Goal: Task Accomplishment & Management: Complete application form

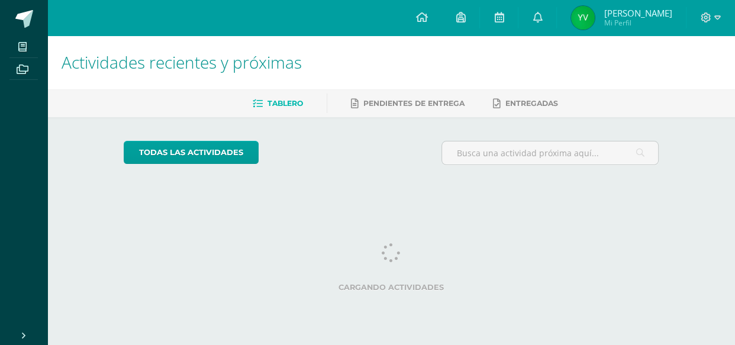
click at [721, 14] on div at bounding box center [710, 17] width 49 height 35
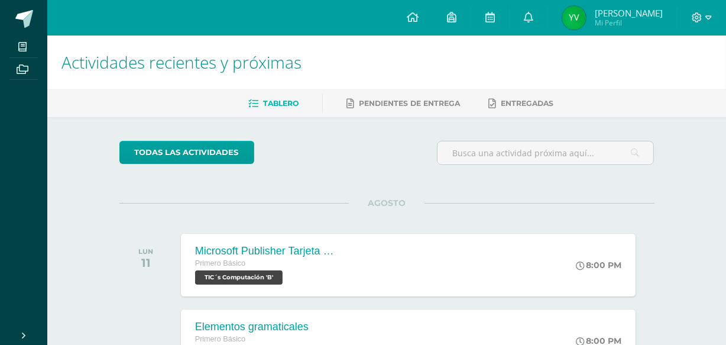
click at [717, 17] on div at bounding box center [702, 17] width 49 height 35
click at [706, 20] on icon at bounding box center [709, 17] width 7 height 11
click at [685, 79] on span "Cerrar sesión" at bounding box center [671, 80] width 53 height 11
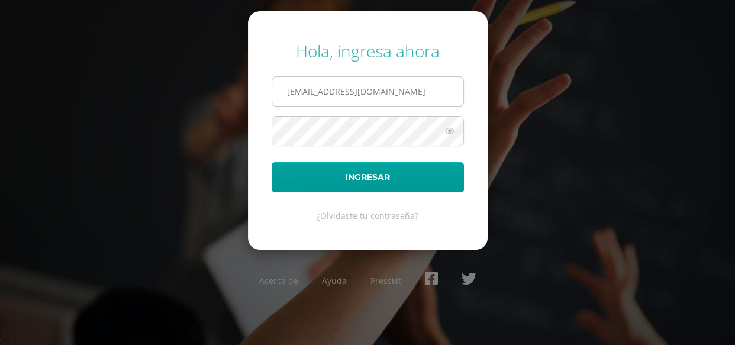
drag, startPoint x: 417, startPoint y: 77, endPoint x: 415, endPoint y: 89, distance: 11.5
click at [415, 89] on input "[EMAIL_ADDRESS][DOMAIN_NAME]" at bounding box center [367, 91] width 191 height 29
type input "[EMAIL_ADDRESS][DOMAIN_NAME]"
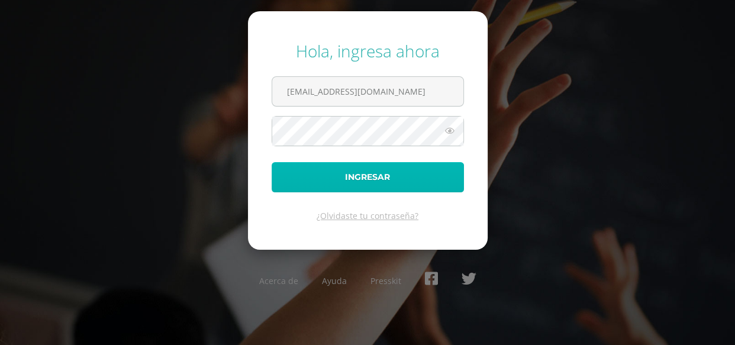
click at [371, 172] on button "Ingresar" at bounding box center [368, 177] width 192 height 30
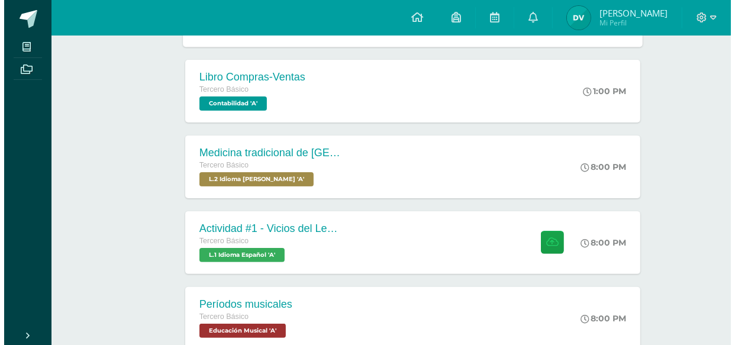
scroll to position [269, 0]
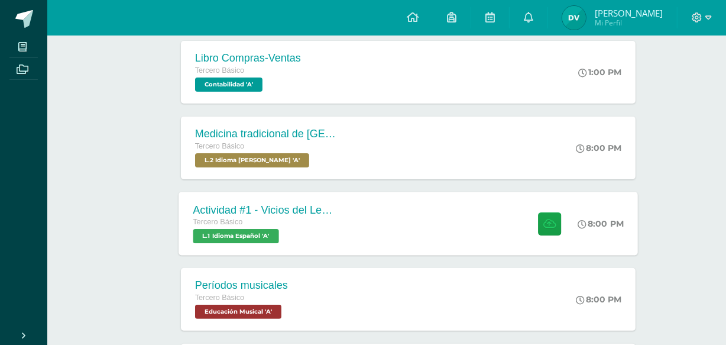
click at [429, 253] on div "Actividad #1 - Vicios del LenguaJe Tercero Básico L.1 Idioma Español 'A' 8:00 P…" at bounding box center [409, 223] width 460 height 63
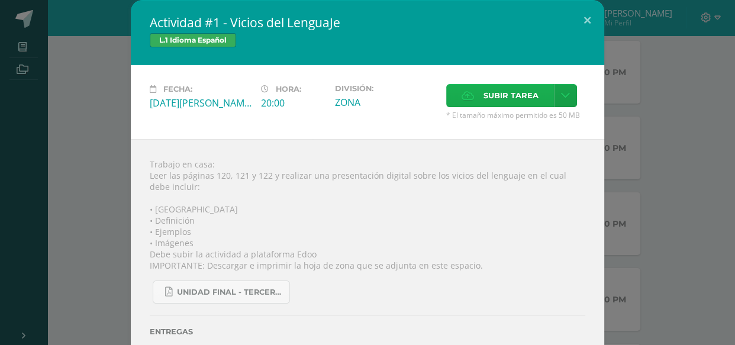
click at [496, 101] on span "Subir tarea" at bounding box center [510, 96] width 55 height 22
click at [0, 0] on input "Subir tarea" at bounding box center [0, 0] width 0 height 0
click at [563, 98] on icon at bounding box center [565, 96] width 9 height 10
click at [530, 119] on span "Subir enlace" at bounding box center [511, 122] width 50 height 11
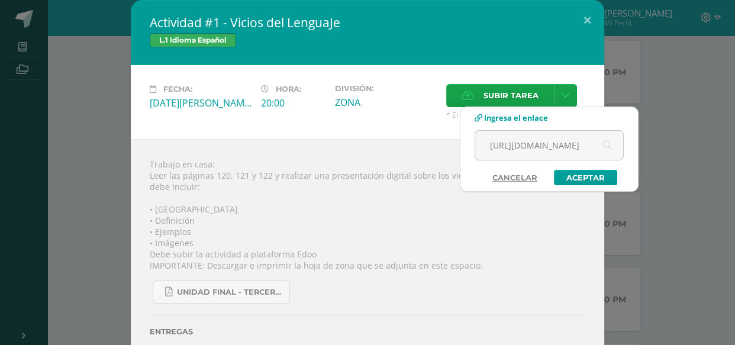
scroll to position [0, 692]
type input "https://www.canva.com/design/DAGv0BV38IE/_Wli530jAQlzODbotMOefA/view?utm_conten…"
click at [576, 177] on link "Aceptar" at bounding box center [585, 177] width 63 height 15
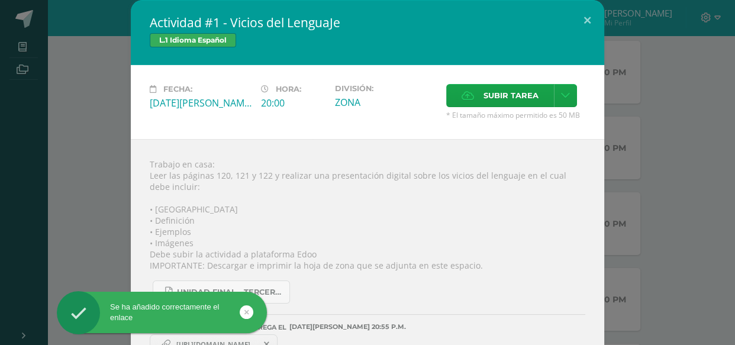
scroll to position [29, 0]
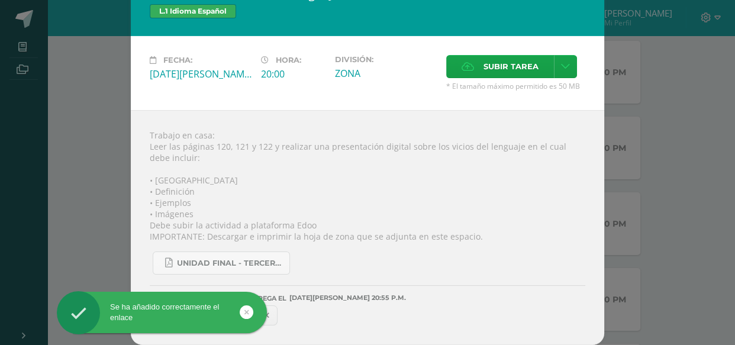
click at [460, 263] on div "UNIDAD FINAL - TERCERO BASICO A-B-C.pdf" at bounding box center [367, 258] width 435 height 33
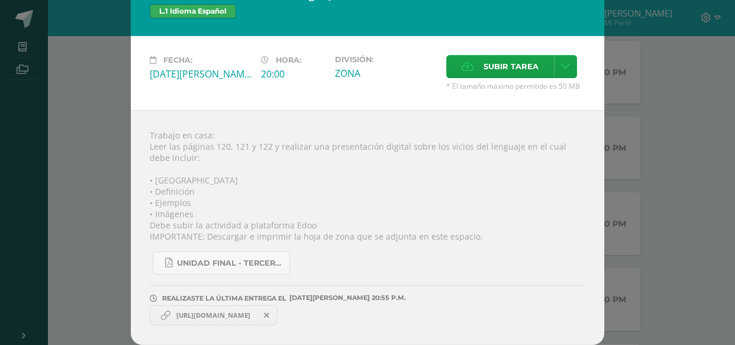
click at [254, 318] on div "Se ha añadido correctamente el enlace" at bounding box center [181, 315] width 216 height 46
click at [256, 315] on span "https://www.canva.com/design/DAGv0BV38IE/_Wli530jAQlzODbotMOefA/view?utm_conten…" at bounding box center [213, 315] width 86 height 9
click at [179, 313] on span "https://www.canva.com/design/DAGv0BV38IE/_Wli530jAQlzODbotMOefA/view?utm_conten…" at bounding box center [213, 315] width 86 height 9
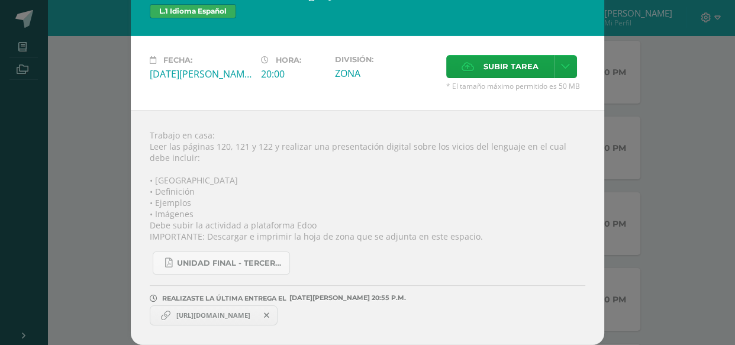
click at [179, 313] on span "https://www.canva.com/design/DAGv0BV38IE/_Wli530jAQlzODbotMOefA/view?utm_conten…" at bounding box center [213, 315] width 86 height 9
click at [384, 314] on div "https://www.canva.com/design/DAGv0BV38IE/_Wli530jAQlzODbotMOefA/view?utm_conten…" at bounding box center [367, 313] width 435 height 23
click at [161, 315] on icon at bounding box center [165, 315] width 9 height 9
click at [161, 313] on icon at bounding box center [165, 315] width 9 height 9
click at [233, 315] on span "https://www.canva.com/design/DAGv0BV38IE/_Wli530jAQlzODbotMOefA/view?utm_conten…" at bounding box center [213, 315] width 86 height 9
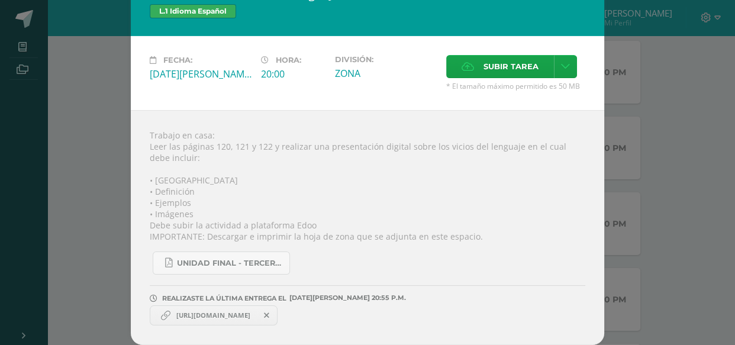
click at [234, 314] on span "https://www.canva.com/design/DAGv0BV38IE/_Wli530jAQlzODbotMOefA/view?utm_conten…" at bounding box center [213, 315] width 86 height 9
click at [425, 316] on div "https://www.canva.com/design/DAGv0BV38IE/_Wli530jAQlzODbotMOefA/view?utm_conten…" at bounding box center [367, 313] width 435 height 23
drag, startPoint x: 218, startPoint y: 306, endPoint x: 524, endPoint y: 240, distance: 313.5
click at [524, 240] on div "Trabajo en casa: Leer las páginas 120, 121 y 122 y realizar una presentación di…" at bounding box center [367, 227] width 473 height 235
click at [200, 318] on span "https://www.canva.com/design/DAGv0BV38IE/_Wli530jAQlzODbotMOefA/view?utm_conten…" at bounding box center [213, 315] width 86 height 9
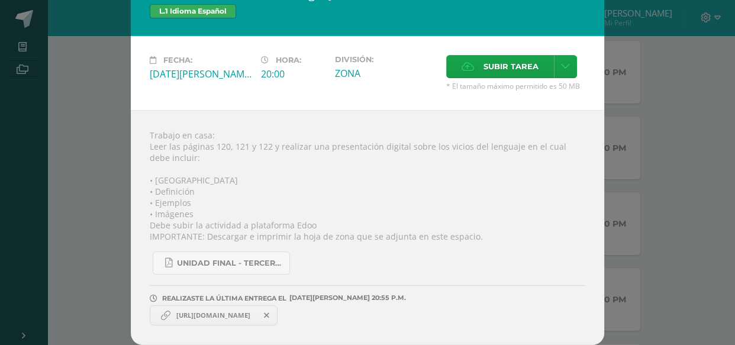
click at [411, 329] on div "Trabajo en casa: Leer las páginas 120, 121 y 122 y realizar una presentación di…" at bounding box center [367, 227] width 473 height 235
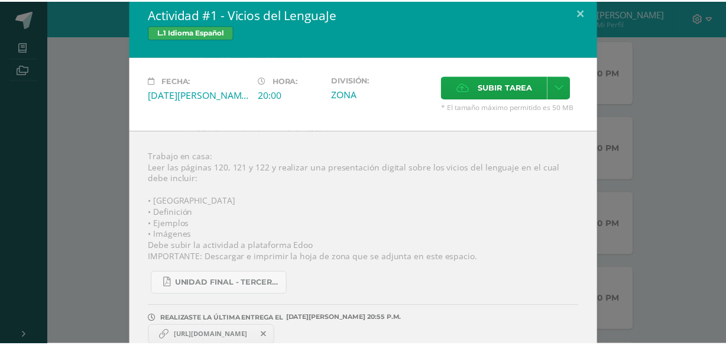
scroll to position [0, 0]
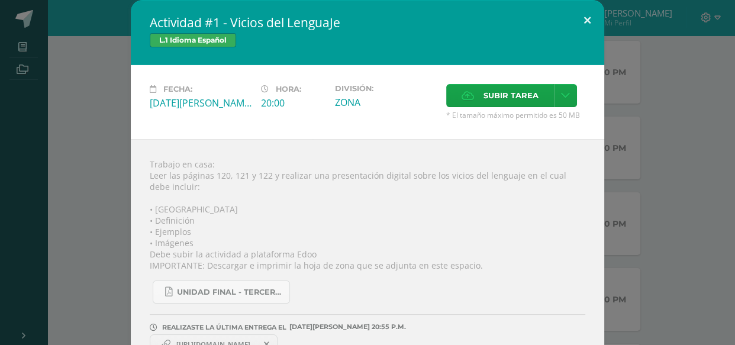
click at [581, 14] on button at bounding box center [587, 20] width 34 height 40
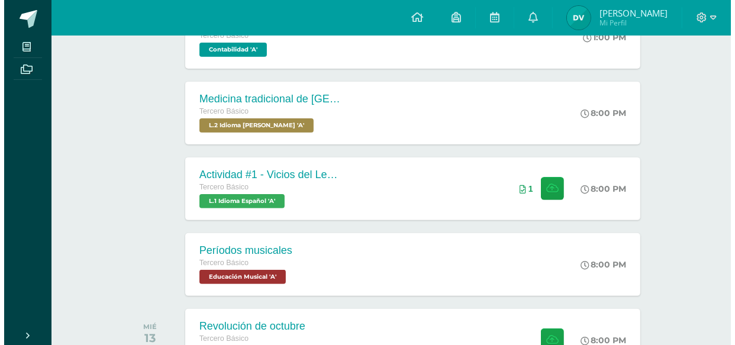
scroll to position [322, 0]
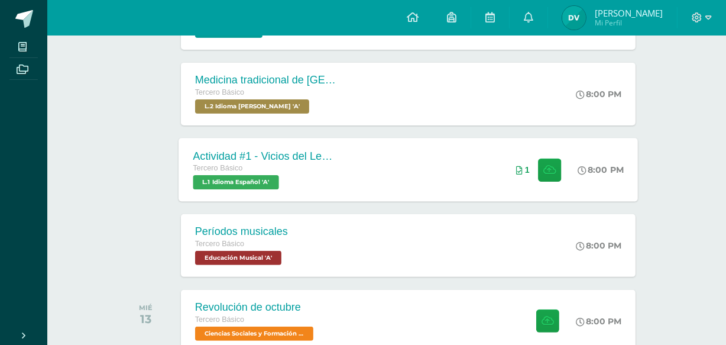
drag, startPoint x: 319, startPoint y: 181, endPoint x: 329, endPoint y: 171, distance: 14.6
click at [319, 180] on div "Tercero Básico L.1 Idioma Español 'A'" at bounding box center [264, 175] width 143 height 27
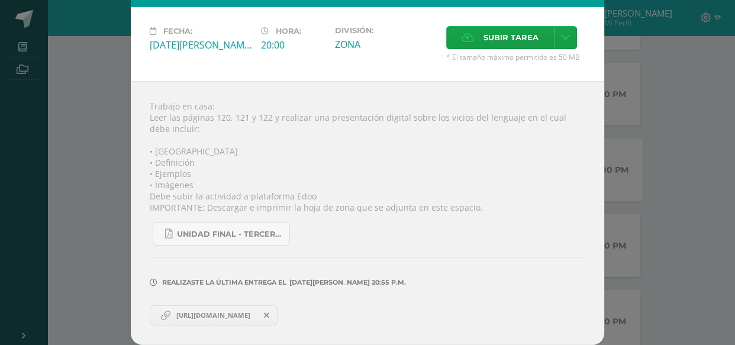
scroll to position [59, 0]
drag, startPoint x: 233, startPoint y: 317, endPoint x: 233, endPoint y: 301, distance: 16.0
click at [233, 301] on div "Realizaste la última entrega el 11 DE Agosto A LAS 20:55 p.m." at bounding box center [367, 273] width 435 height 57
click at [233, 309] on link "https://www.canva.com/design/DAGv0BV38IE/_Wli530jAQlzODbotMOefA/view?utm_conten…" at bounding box center [214, 315] width 128 height 20
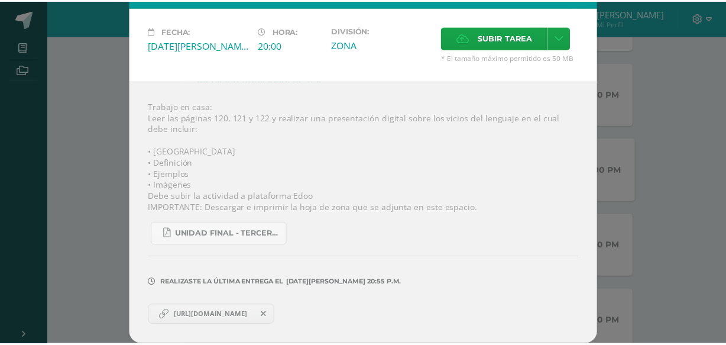
scroll to position [0, 0]
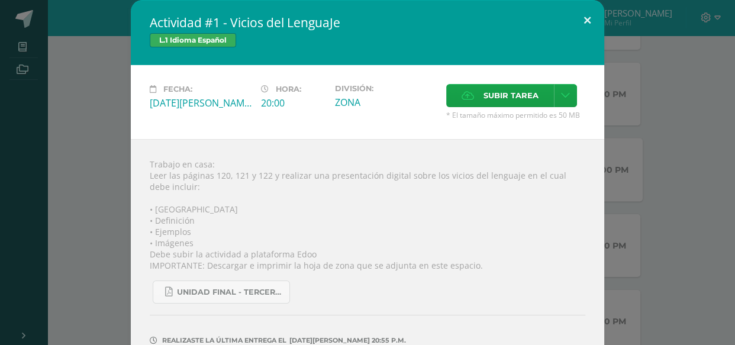
click at [580, 16] on button at bounding box center [587, 20] width 34 height 40
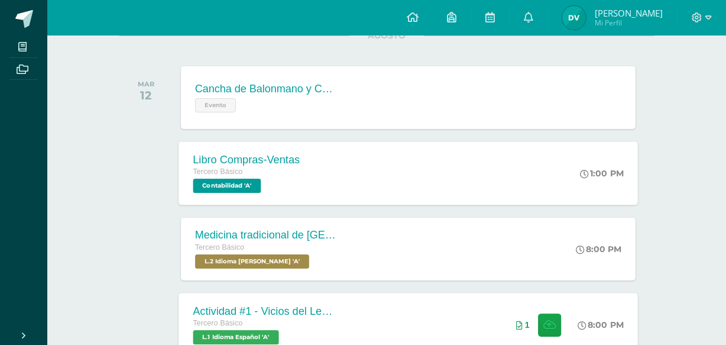
scroll to position [107, 0]
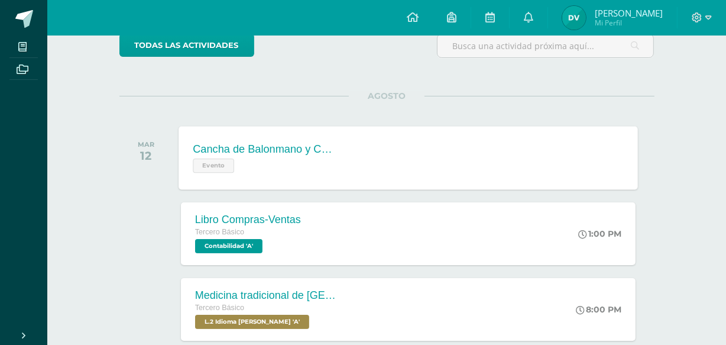
click at [434, 153] on div "Cancha de Balonmano y Contenido Evento Cancha de Balonmano y Contenido Evento C…" at bounding box center [409, 157] width 460 height 63
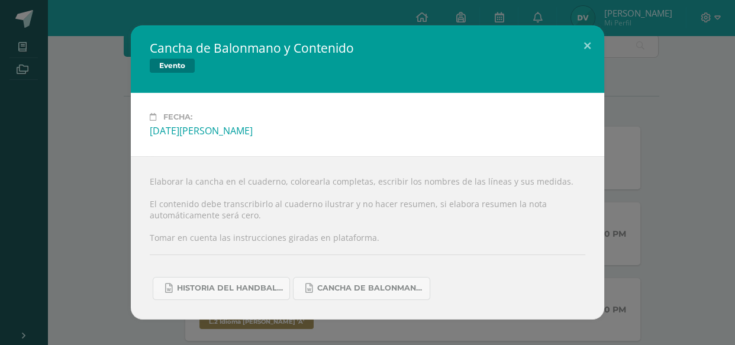
click at [664, 106] on div "Cancha de Balonmano y Contenido Evento Fecha: Martes 12 de Agosto Elaborar la c…" at bounding box center [367, 171] width 725 height 293
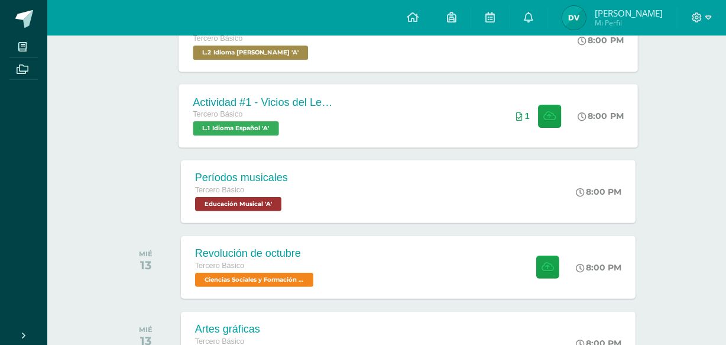
scroll to position [430, 0]
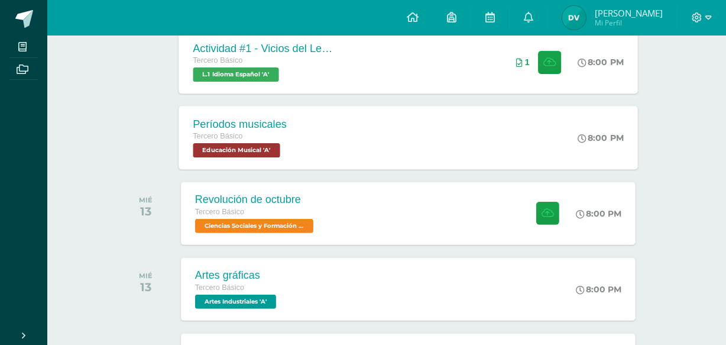
click at [454, 142] on div "Períodos musicales Tercero Básico Educación Musical 'A' 8:00 PM Períodos musica…" at bounding box center [409, 137] width 460 height 63
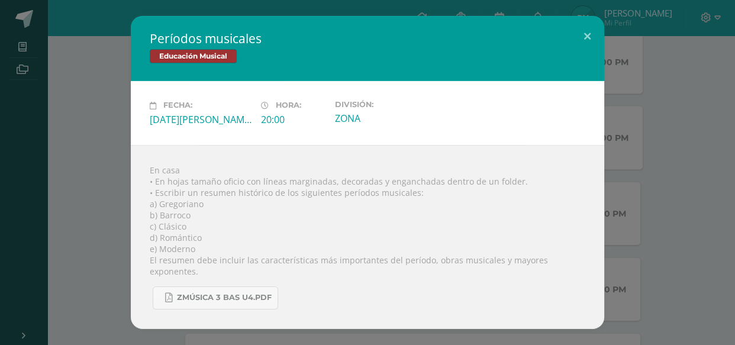
click at [691, 164] on div "Períodos musicales Educación Musical Fecha: Martes 12 de Agosto Hora: 20:00 Div…" at bounding box center [367, 172] width 725 height 312
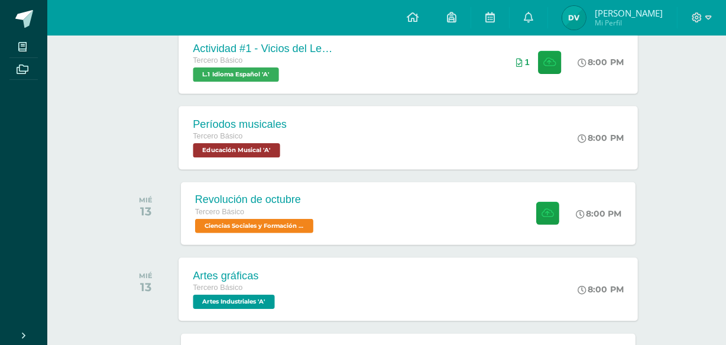
click at [403, 285] on div "Artes gráficas Tercero Básico Artes Industriales 'A' 8:00 PM Artes gráficas Art…" at bounding box center [409, 288] width 460 height 63
drag, startPoint x: 403, startPoint y: 285, endPoint x: 708, endPoint y: 172, distance: 325.5
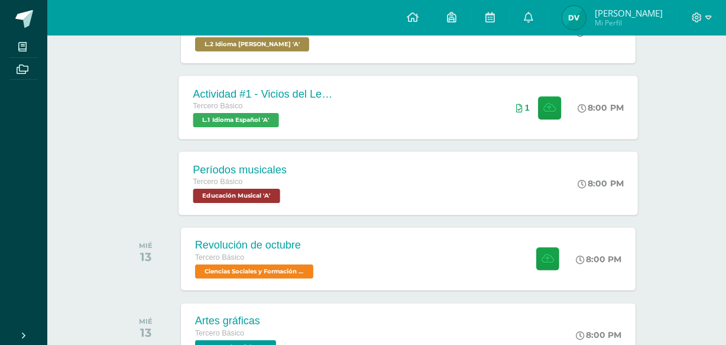
scroll to position [366, 0]
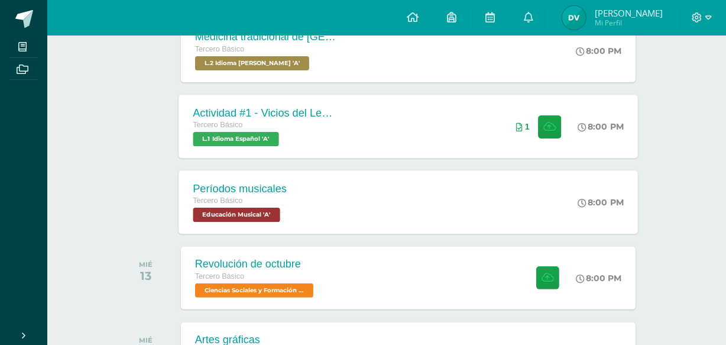
click at [476, 128] on div "Actividad #1 - Vicios del LenguaJe Tercero Básico L.1 Idioma Español 'A' 8:00 P…" at bounding box center [409, 126] width 460 height 63
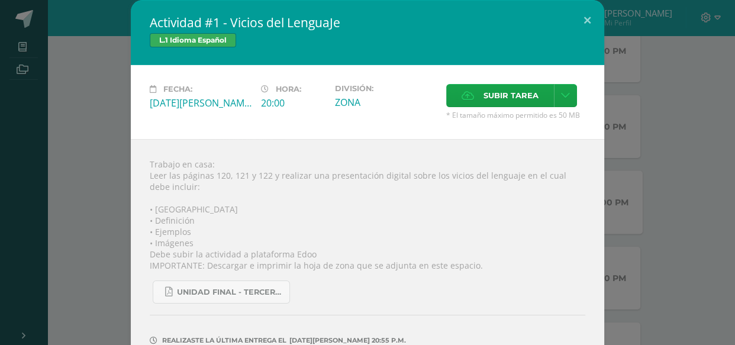
click at [666, 89] on div "Actividad #1 - Vicios del LenguaJe L.1 Idioma Español Fecha: Martes 12 de Agost…" at bounding box center [367, 201] width 725 height 403
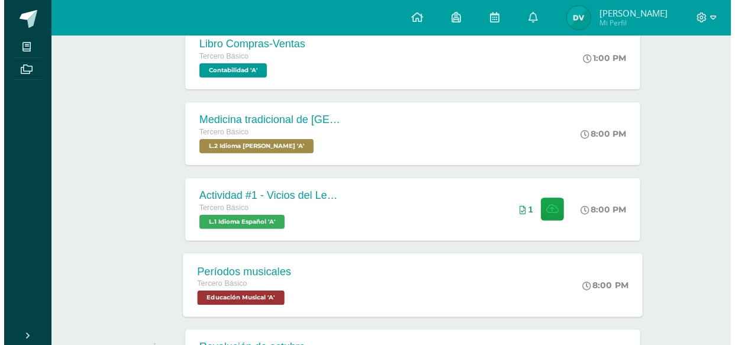
scroll to position [301, 0]
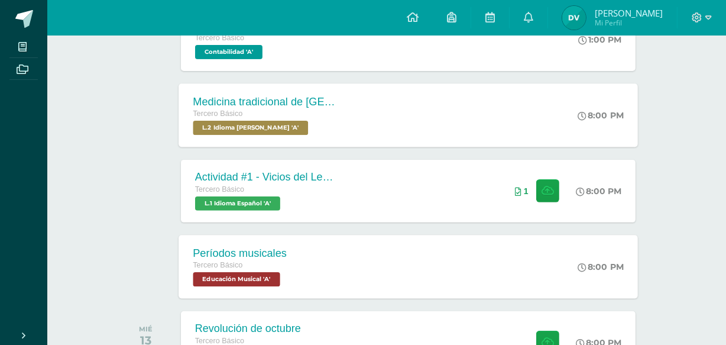
click at [478, 102] on div "Medicina tradicional de Guatemala Tercero Básico L.2 Idioma Maya Kaqchikel 'A' …" at bounding box center [409, 114] width 460 height 63
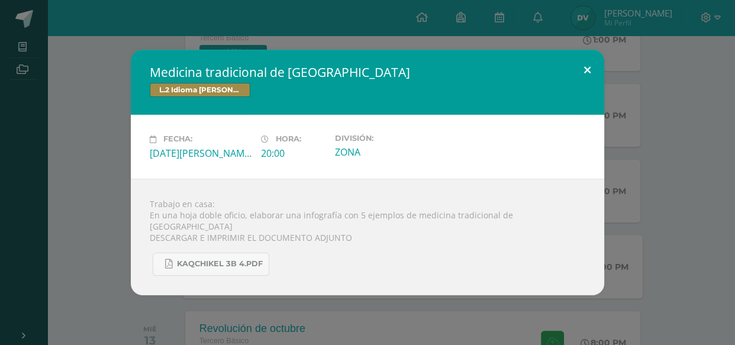
click at [588, 69] on button at bounding box center [587, 70] width 34 height 40
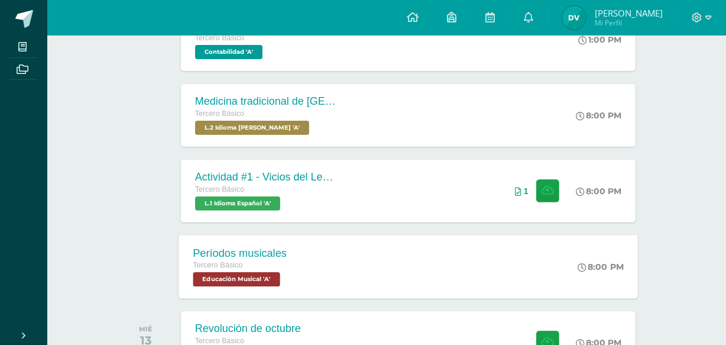
click at [530, 254] on div "Períodos musicales Tercero Básico Educación Musical 'A' 8:00 PM Períodos musica…" at bounding box center [409, 266] width 460 height 63
